Goal: Task Accomplishment & Management: Use online tool/utility

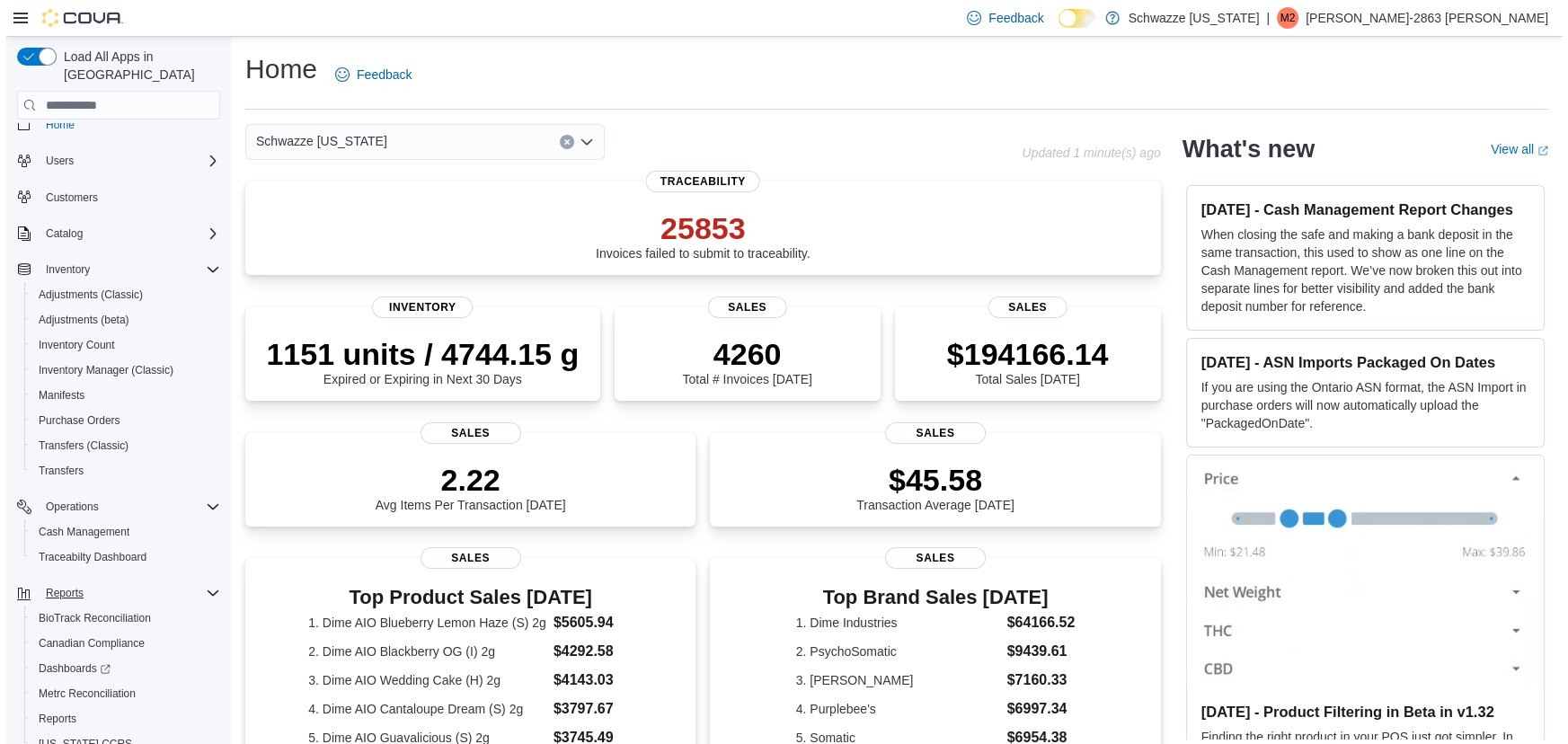
scroll to position [72, 0]
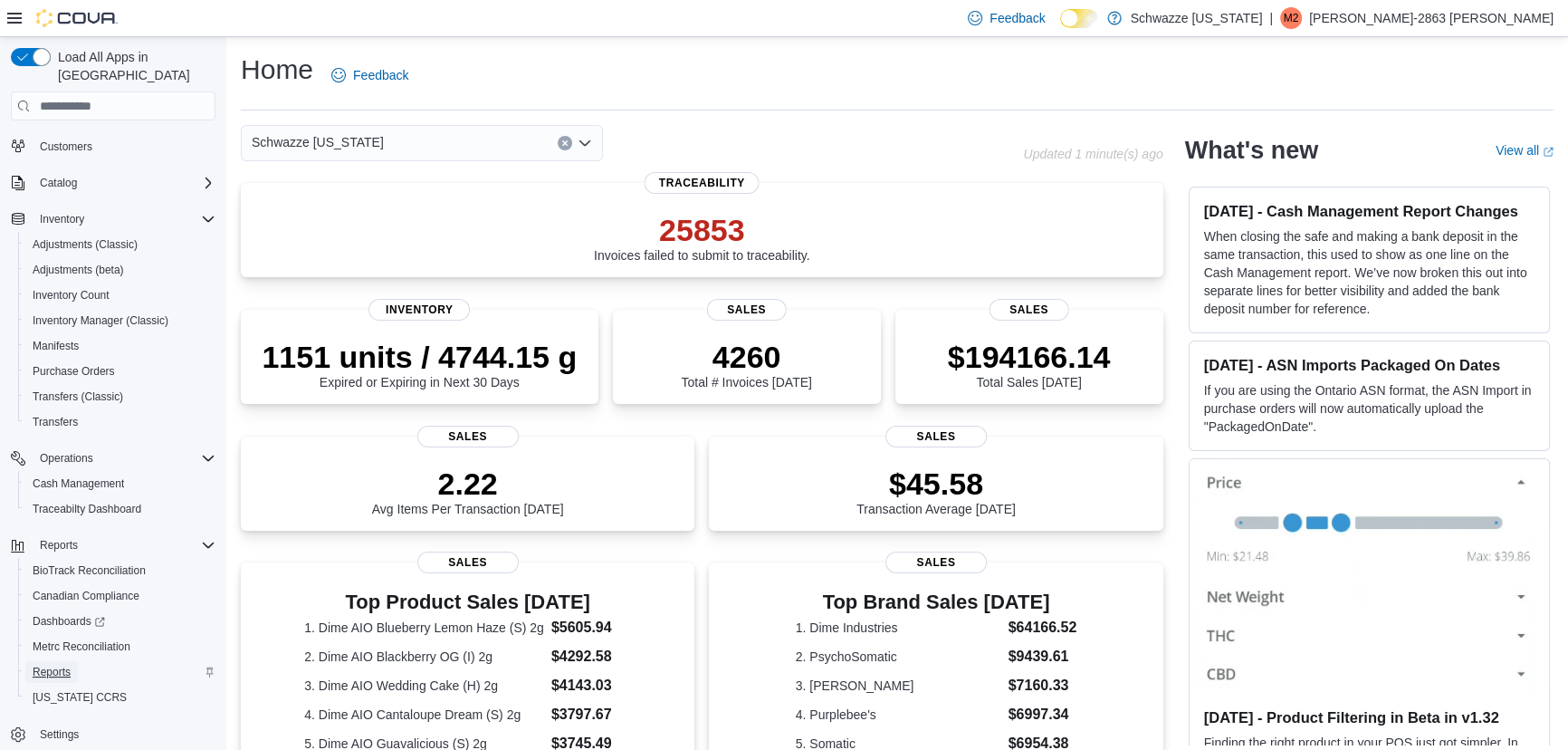
click at [56, 665] on span "Reports" at bounding box center [51, 672] width 38 height 15
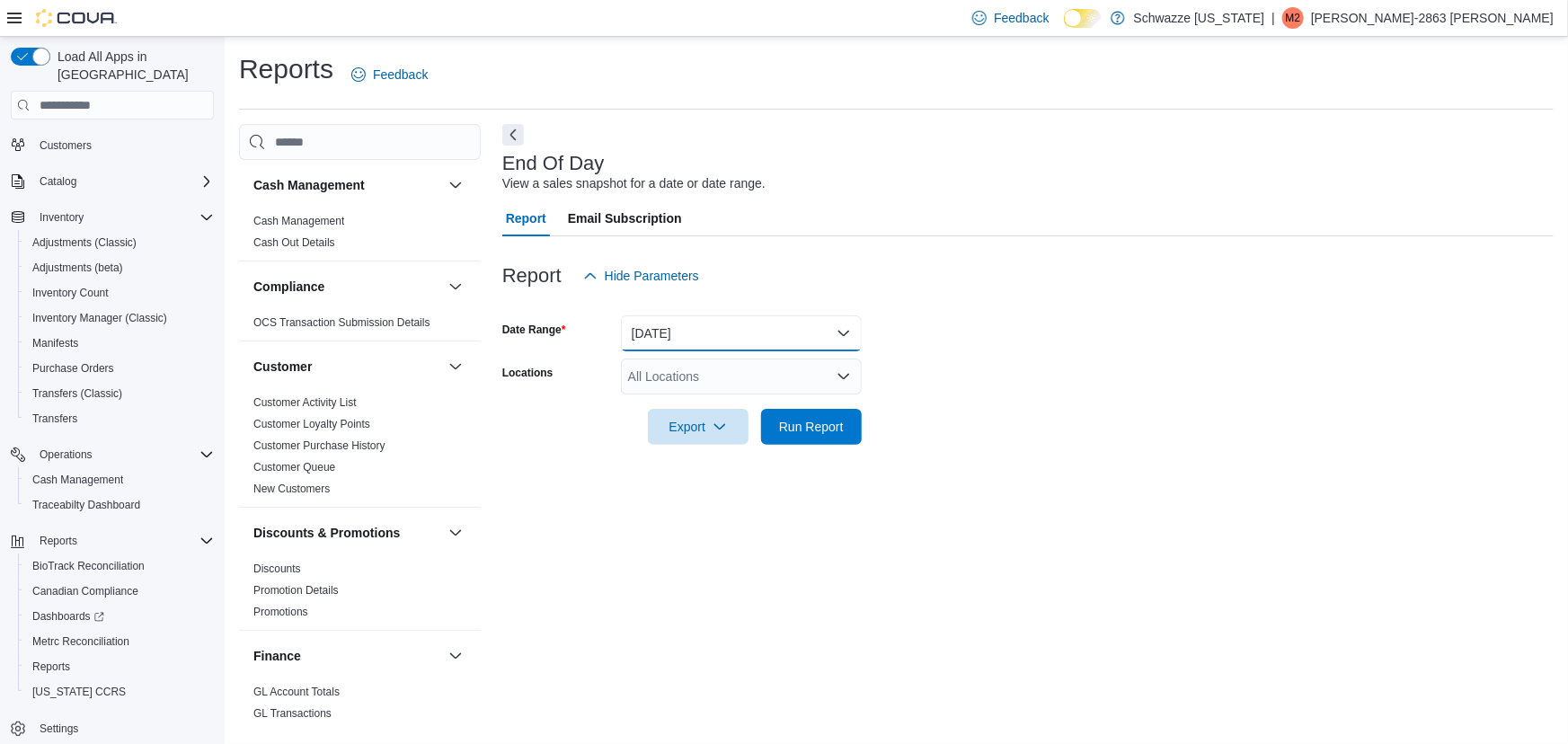
click at [693, 327] on button "Today" at bounding box center [740, 333] width 241 height 36
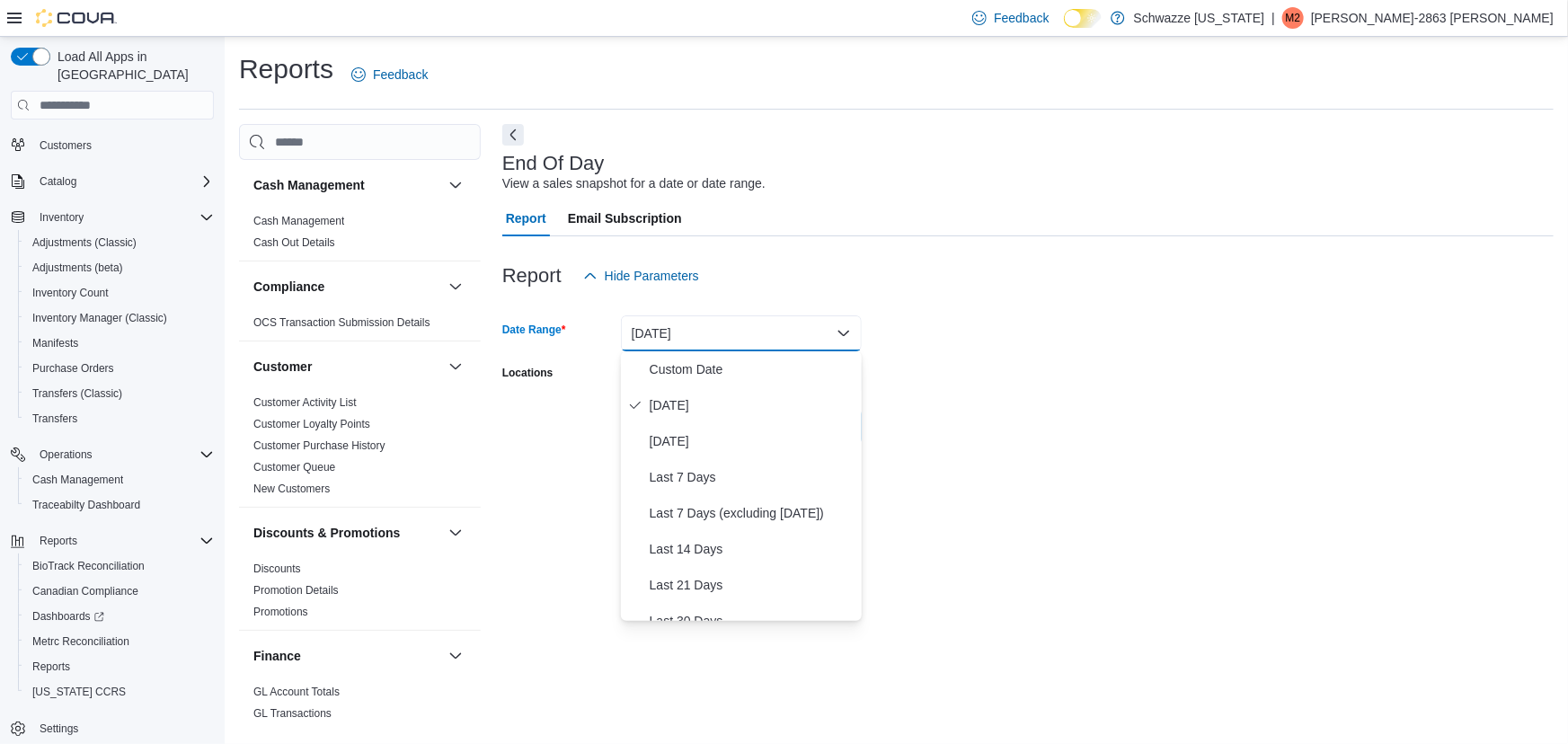
click at [606, 366] on div "Locations" at bounding box center [557, 376] width 111 height 36
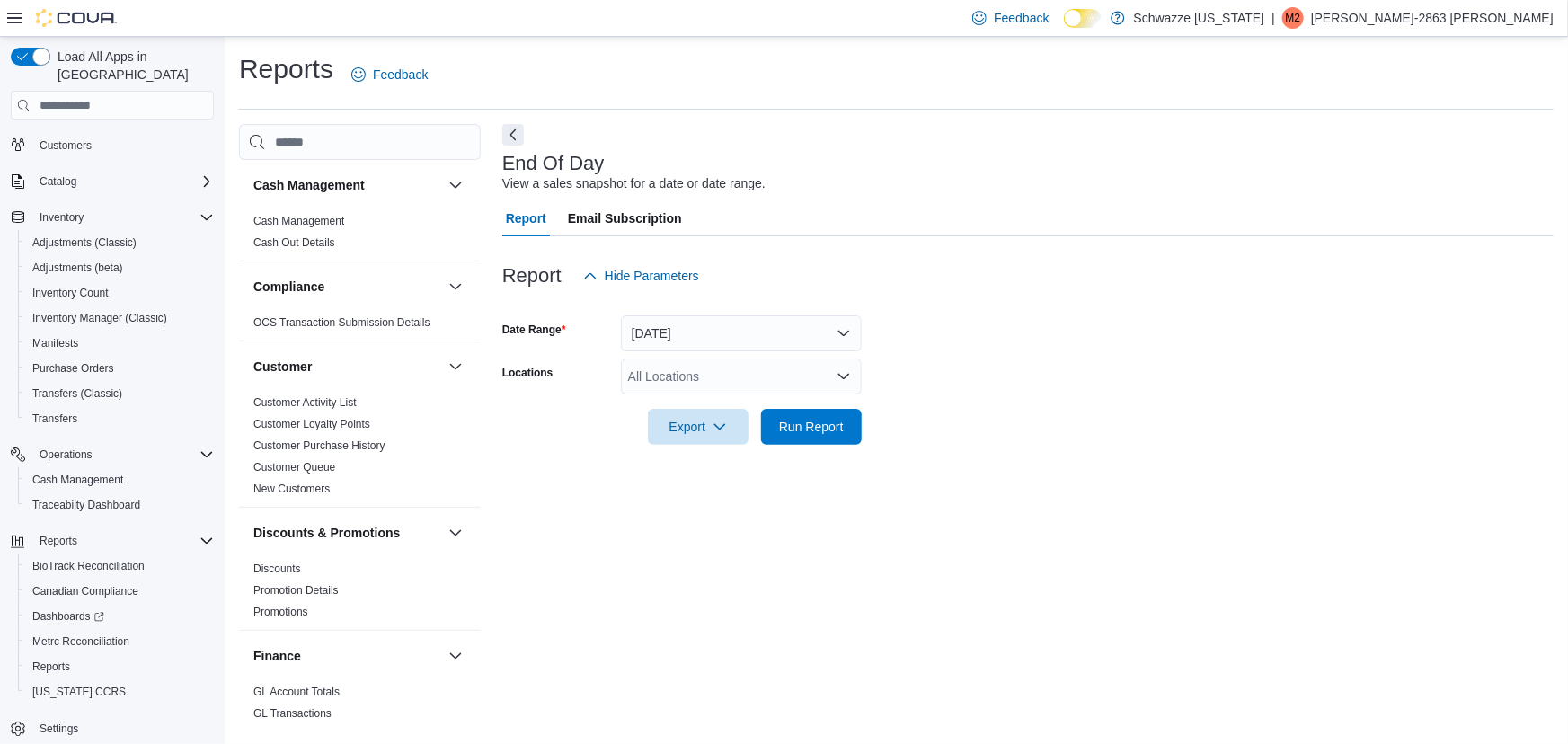
click at [644, 368] on div "All Locations" at bounding box center [740, 376] width 241 height 36
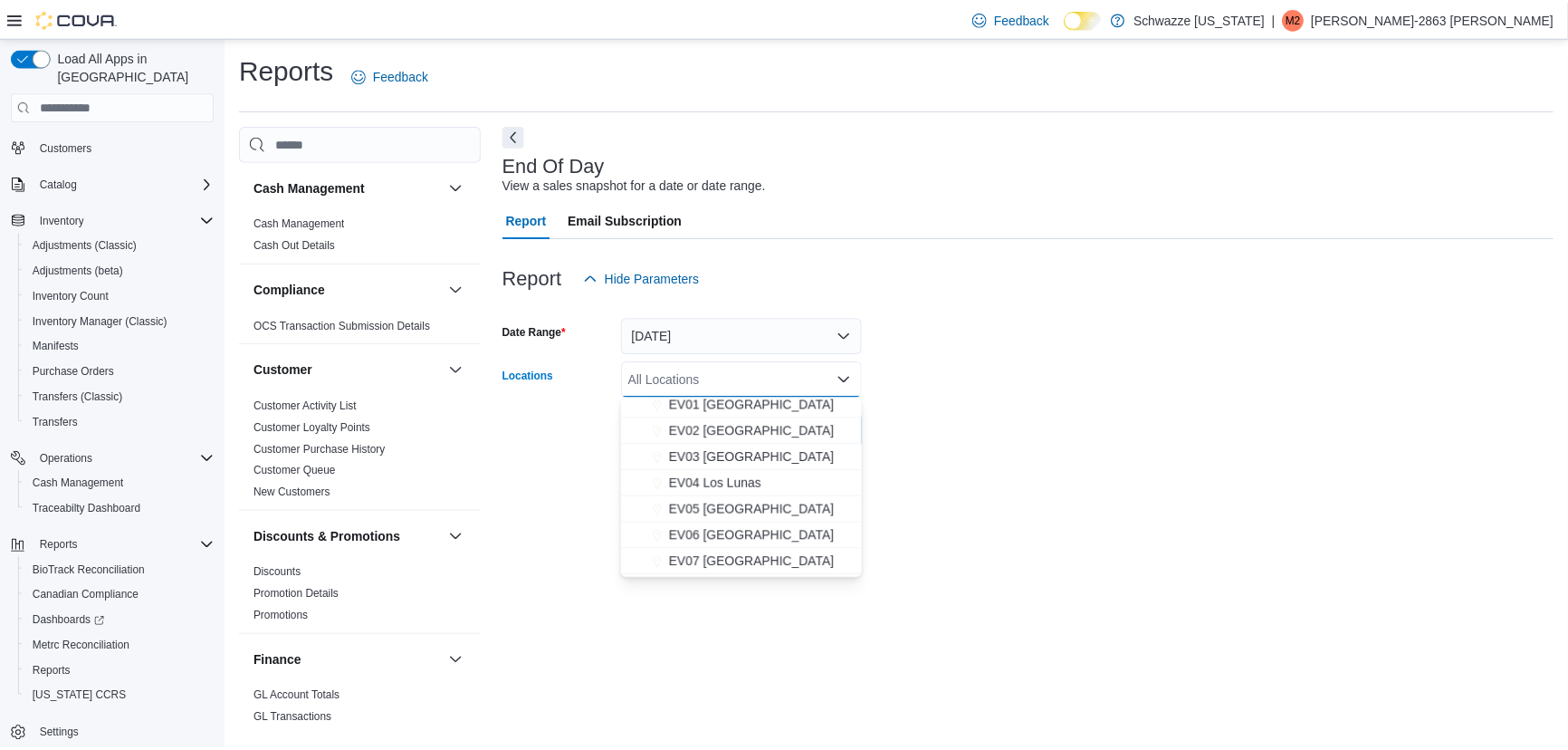
scroll to position [81, 0]
click at [724, 533] on span "EV07 [GEOGRAPHIC_DATA]" at bounding box center [757, 538] width 166 height 18
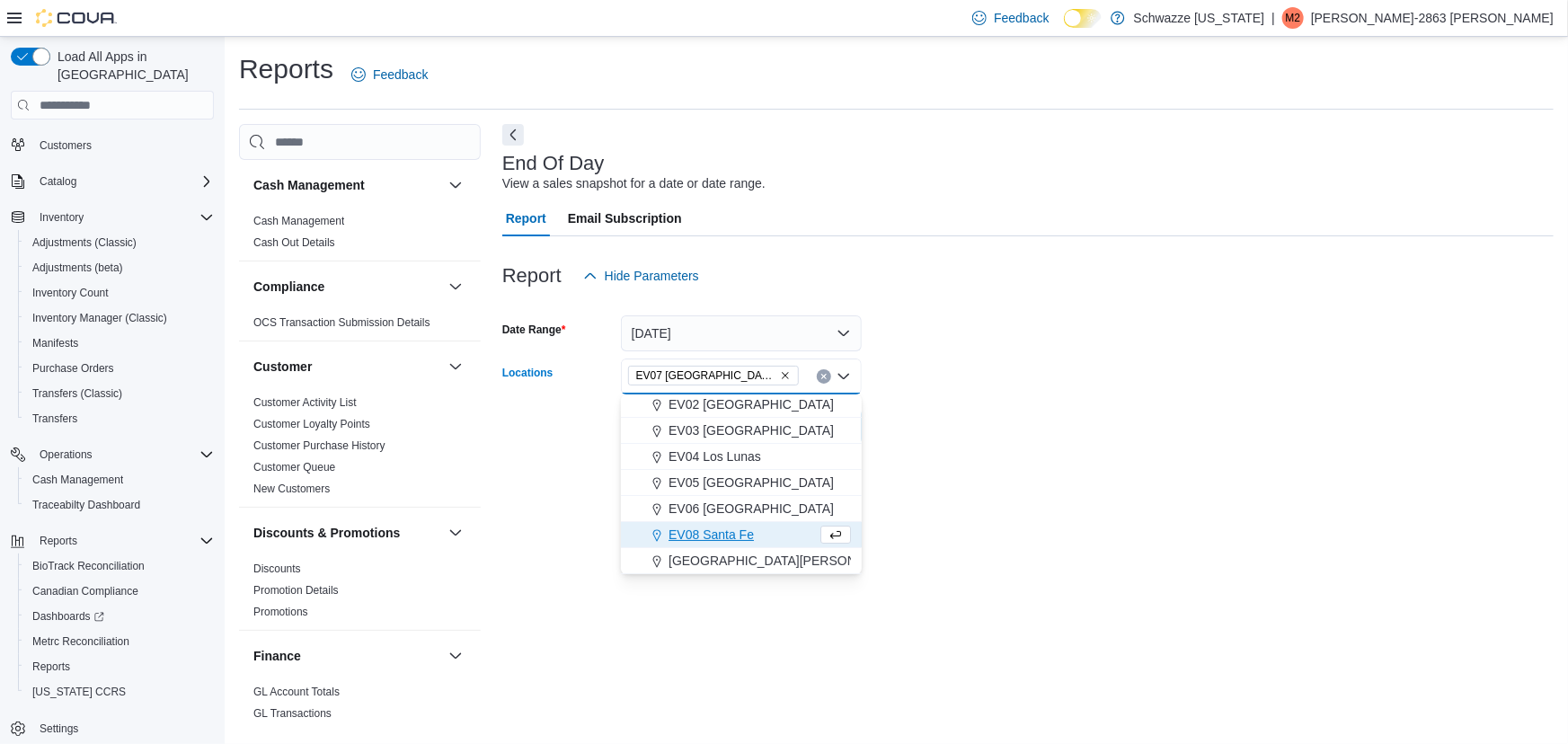
click at [921, 434] on form "Date Range Today Locations EV07 Paradise Hills Combo box. Selected. EV07 Paradi…" at bounding box center [1027, 369] width 1052 height 151
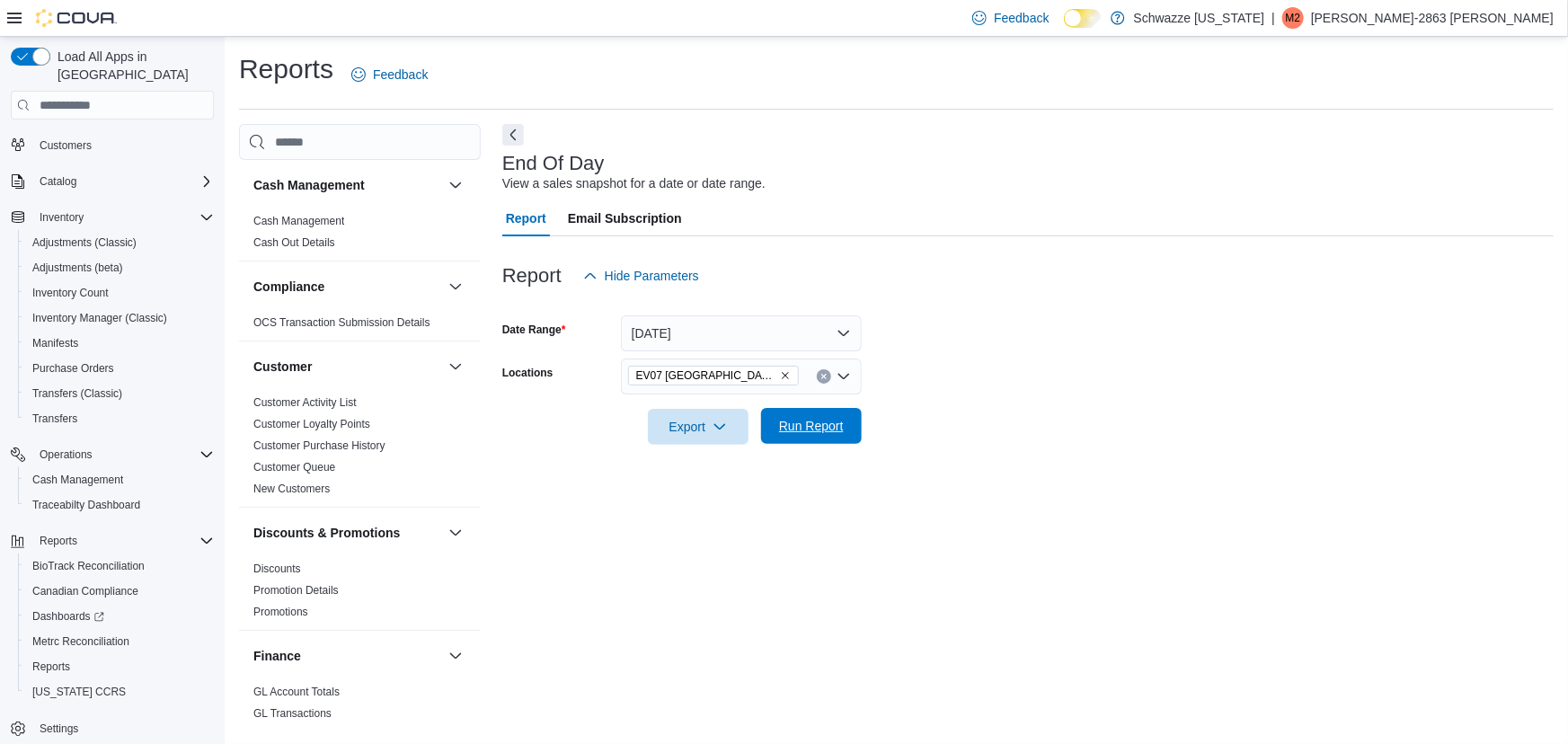
click at [836, 429] on span "Run Report" at bounding box center [811, 426] width 65 height 18
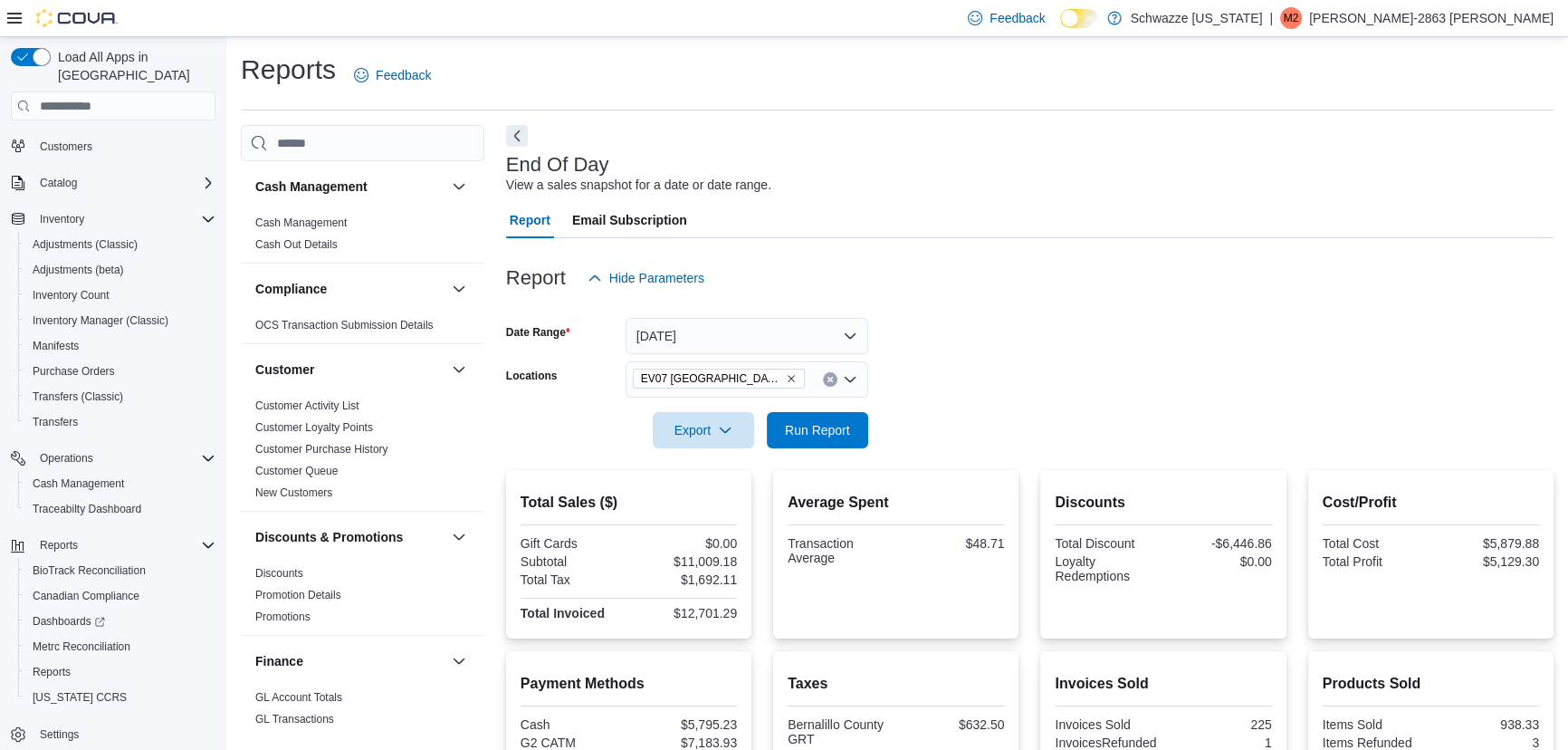
click at [940, 407] on div at bounding box center [1029, 405] width 1048 height 15
click at [932, 389] on form "Date Range Today Locations EV07 Paradise Hills Export Run Report" at bounding box center [1029, 372] width 1048 height 152
drag, startPoint x: 986, startPoint y: 392, endPoint x: 961, endPoint y: 346, distance: 52.4
click at [984, 391] on form "Date Range Today Locations EV07 Paradise Hills Export Run Report" at bounding box center [1029, 372] width 1048 height 152
click at [961, 346] on form "Date Range Today Locations EV07 Paradise Hills Export Run Report" at bounding box center [1029, 372] width 1048 height 152
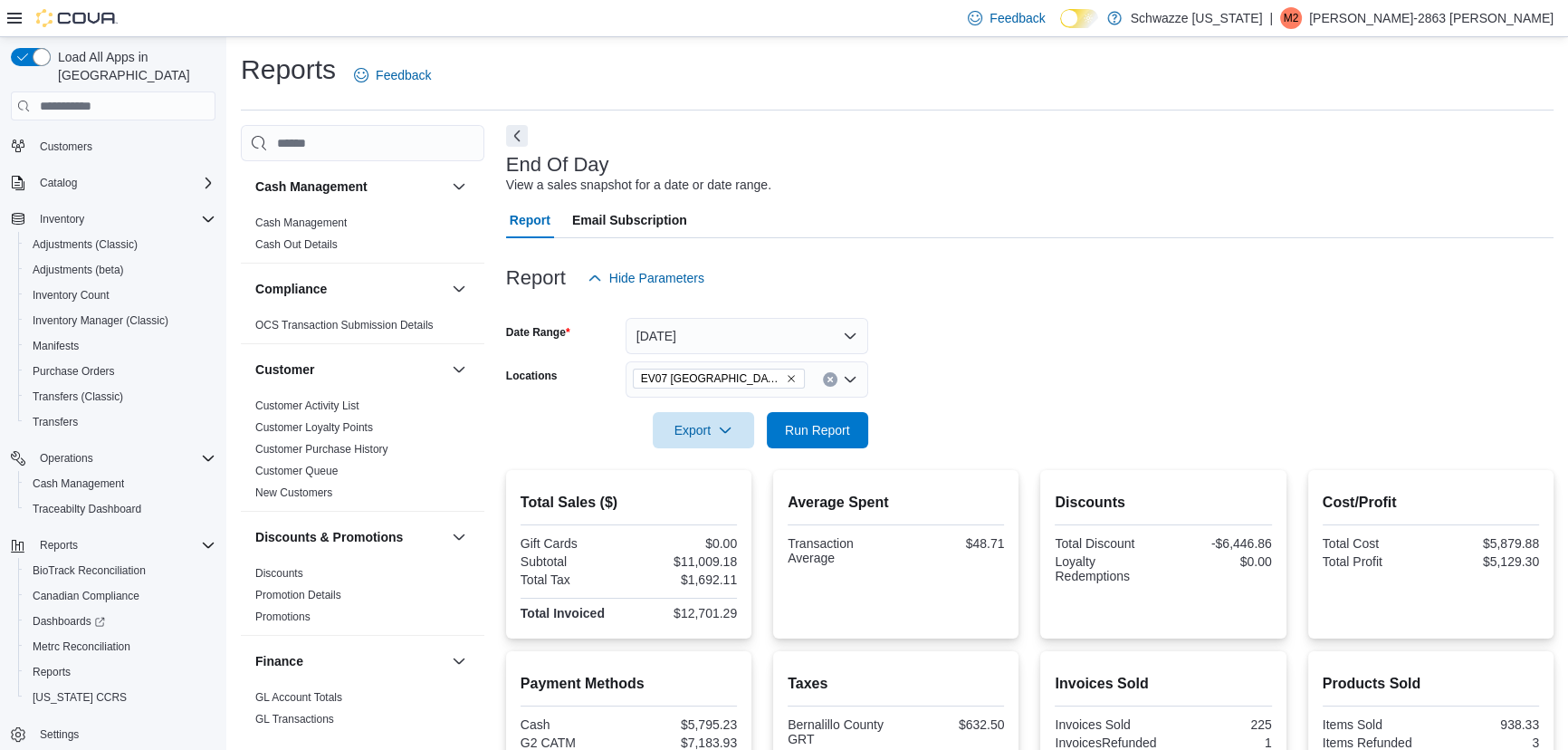
drag, startPoint x: 952, startPoint y: 268, endPoint x: 953, endPoint y: 251, distance: 17.0
click at [953, 266] on div "Report Hide Parameters" at bounding box center [1029, 278] width 1048 height 37
click at [947, 213] on div "Report Email Subscription" at bounding box center [1029, 220] width 1048 height 37
click at [800, 434] on span "Run Report" at bounding box center [817, 429] width 65 height 18
click at [950, 418] on form "Date Range Today Locations EV07 Paradise Hills Export Run Report" at bounding box center [1029, 372] width 1048 height 152
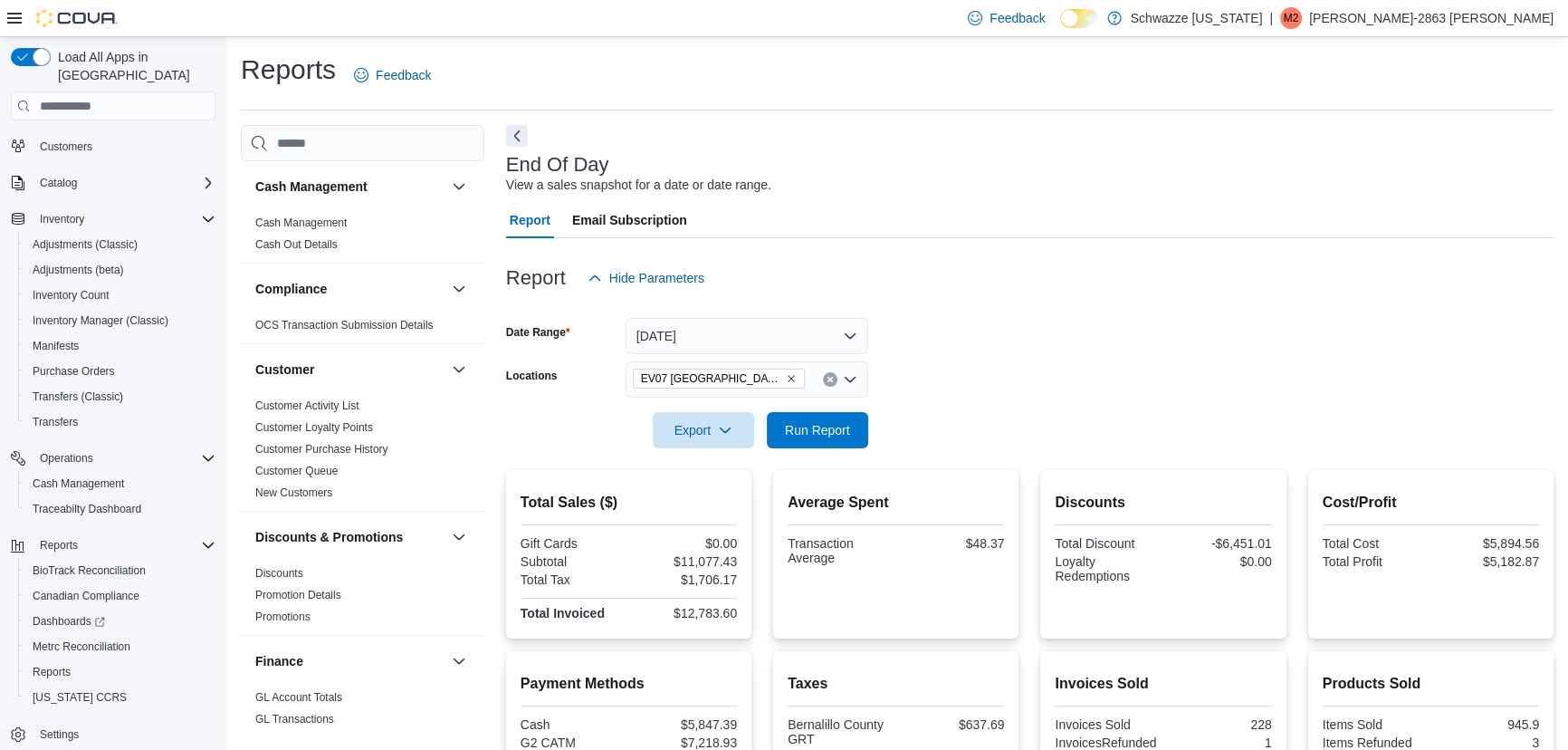
click at [946, 399] on div at bounding box center [1029, 405] width 1048 height 15
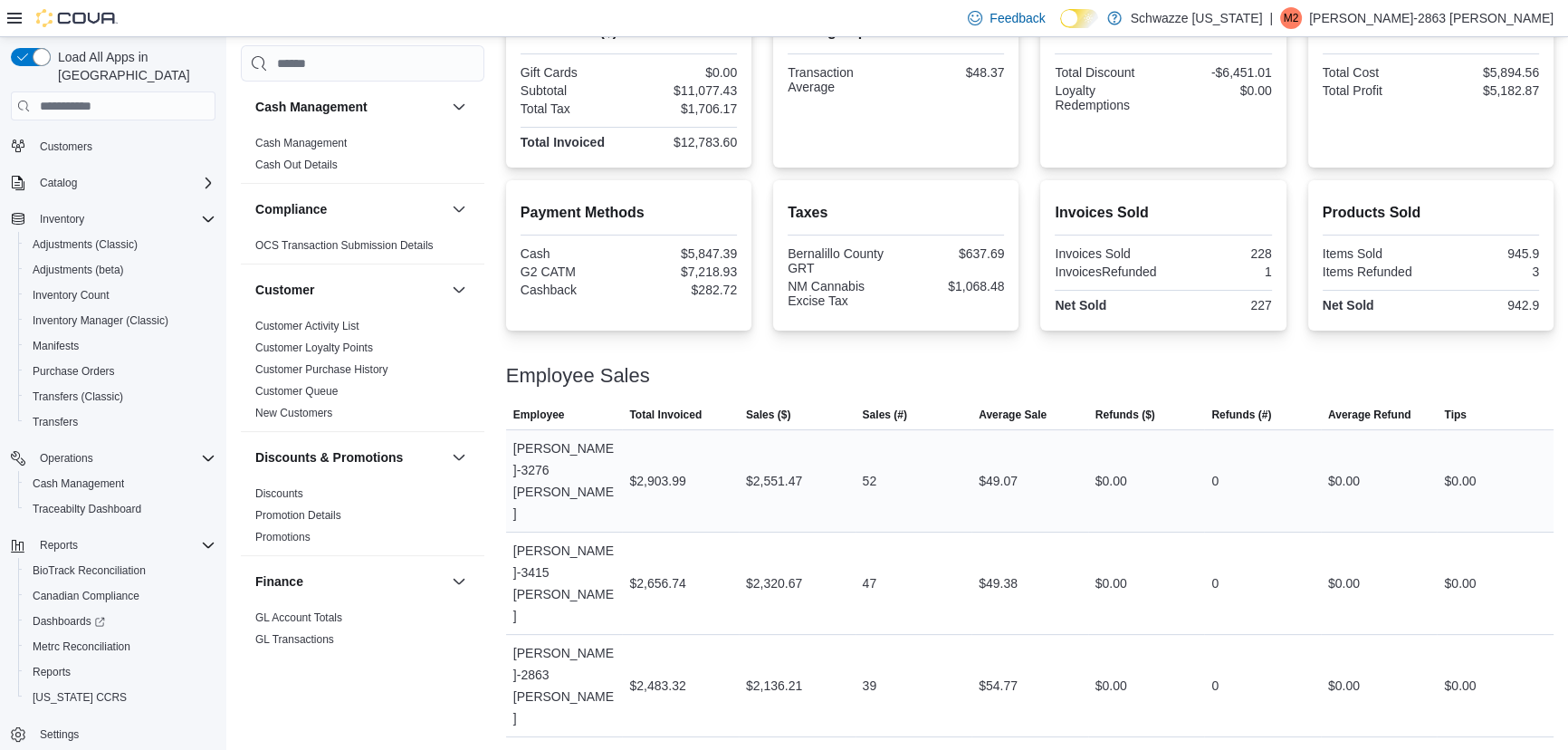
scroll to position [473, 0]
